Goal: Task Accomplishment & Management: Use online tool/utility

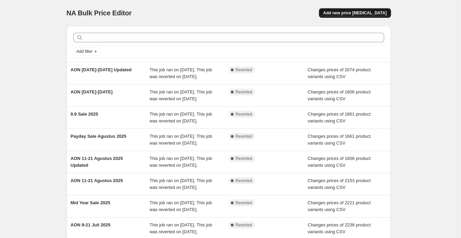
click at [362, 10] on button "Add new price [MEDICAL_DATA]" at bounding box center [355, 13] width 72 height 10
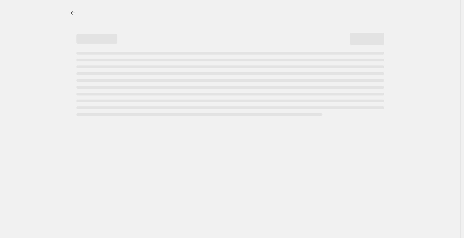
select select "percentage"
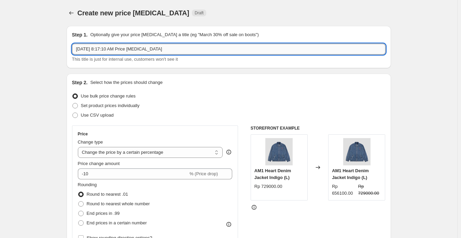
click at [202, 50] on input "[DATE] 8:17:10 AM Price [MEDICAL_DATA]" at bounding box center [228, 49] width 313 height 11
paste input "Payday [DATE]"
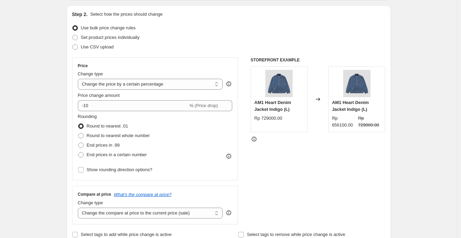
type input "Payday [DATE]"
click at [101, 53] on div "Step 2. Select how the prices should change Use bulk price change rules Set pro…" at bounding box center [228, 125] width 313 height 229
click at [102, 52] on label "Use CSV upload" at bounding box center [93, 47] width 42 height 10
click at [73, 45] on input "Use CSV upload" at bounding box center [72, 44] width 0 height 0
radio input "true"
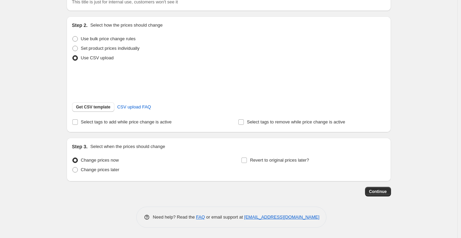
scroll to position [66, 0]
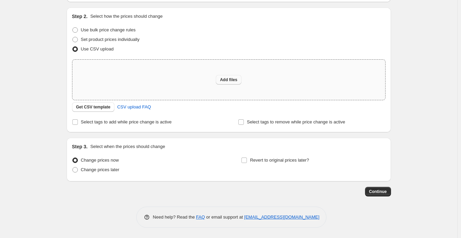
click at [230, 78] on span "Add files" at bounding box center [228, 79] width 17 height 5
type input "C:\fakepath\Dario Mega Sale 2025 (Shopify).csv"
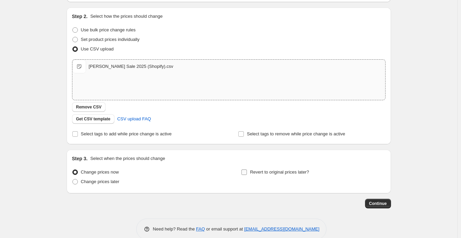
click at [288, 175] on span "Revert to original prices later?" at bounding box center [279, 172] width 59 height 7
click at [247, 175] on input "Revert to original prices later?" at bounding box center [243, 172] width 5 height 5
checkbox input "true"
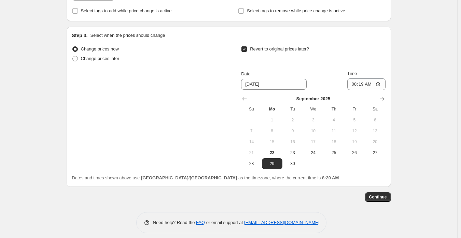
scroll to position [195, 0]
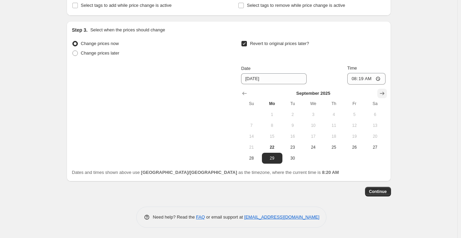
click at [384, 93] on icon "Show next month, October 2025" at bounding box center [381, 93] width 4 height 3
click at [258, 125] on span "5" at bounding box center [251, 125] width 15 height 5
type input "[DATE]"
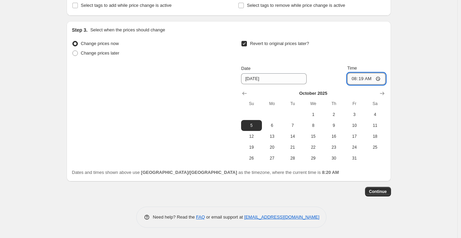
click at [354, 80] on input "08:19" at bounding box center [366, 79] width 38 height 12
type input "23:59"
click at [412, 123] on div "Create new price [MEDICAL_DATA]. This page is ready Create new price [MEDICAL_D…" at bounding box center [228, 21] width 457 height 433
click at [368, 194] on button "Continue" at bounding box center [378, 192] width 26 height 10
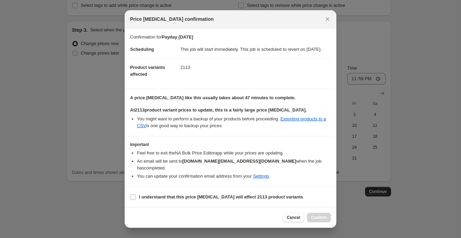
scroll to position [0, 0]
click at [184, 191] on section "I understand that this price [MEDICAL_DATA] will affect 2113 product variants" at bounding box center [231, 197] width 212 height 20
click at [185, 193] on label "I understand that this price [MEDICAL_DATA] will affect 2113 product variants" at bounding box center [216, 197] width 173 height 10
click at [136, 194] on input "I understand that this price [MEDICAL_DATA] will affect 2113 product variants" at bounding box center [132, 196] width 5 height 5
checkbox input "true"
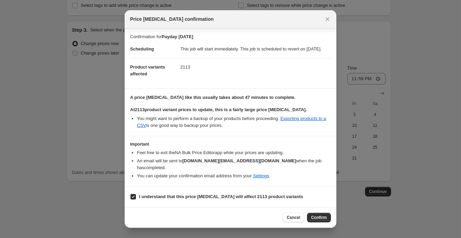
click at [316, 221] on button "Confirm" at bounding box center [319, 218] width 24 height 10
